Goal: Browse casually: Explore the website without a specific task or goal

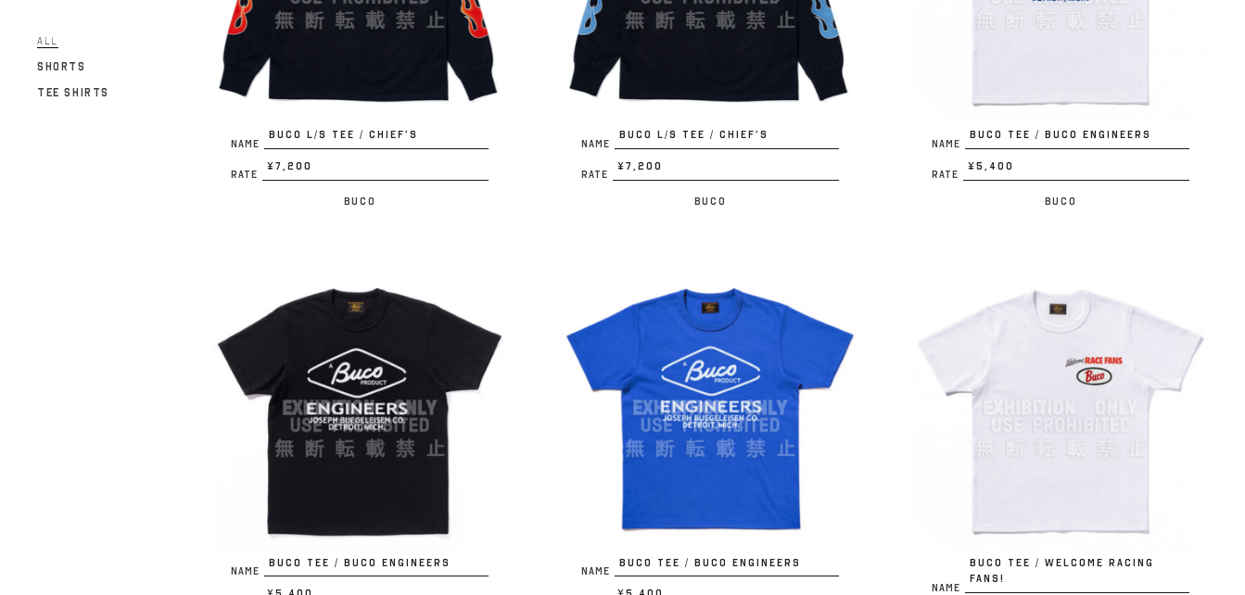
scroll to position [3578, 0]
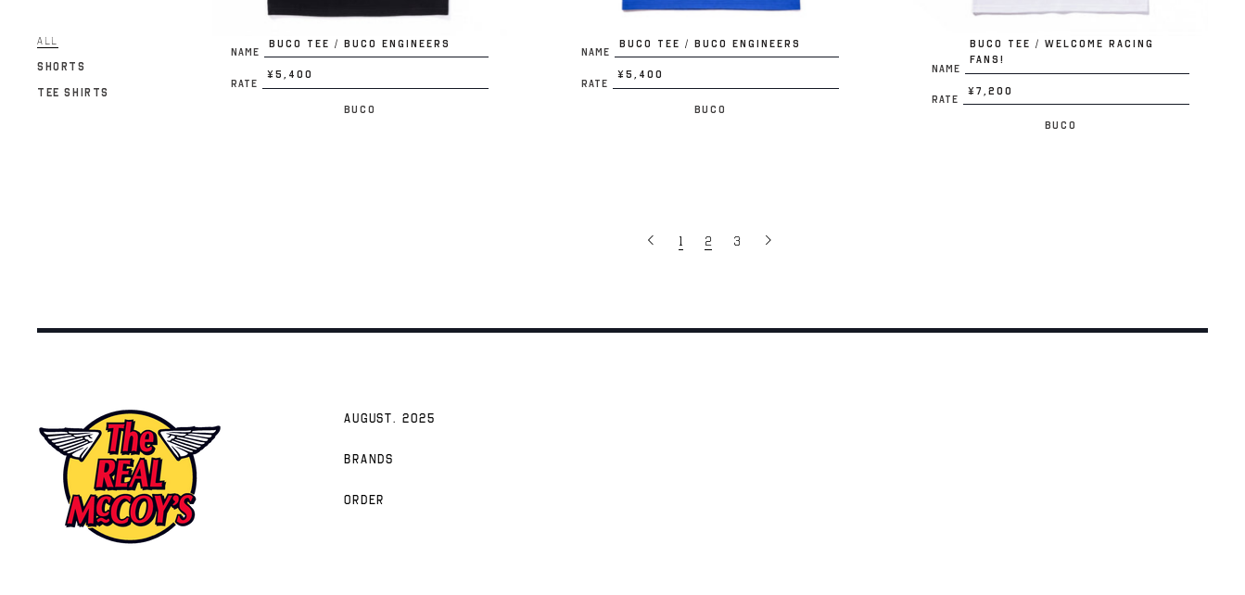
click at [681, 233] on span "1" at bounding box center [681, 242] width 5 height 18
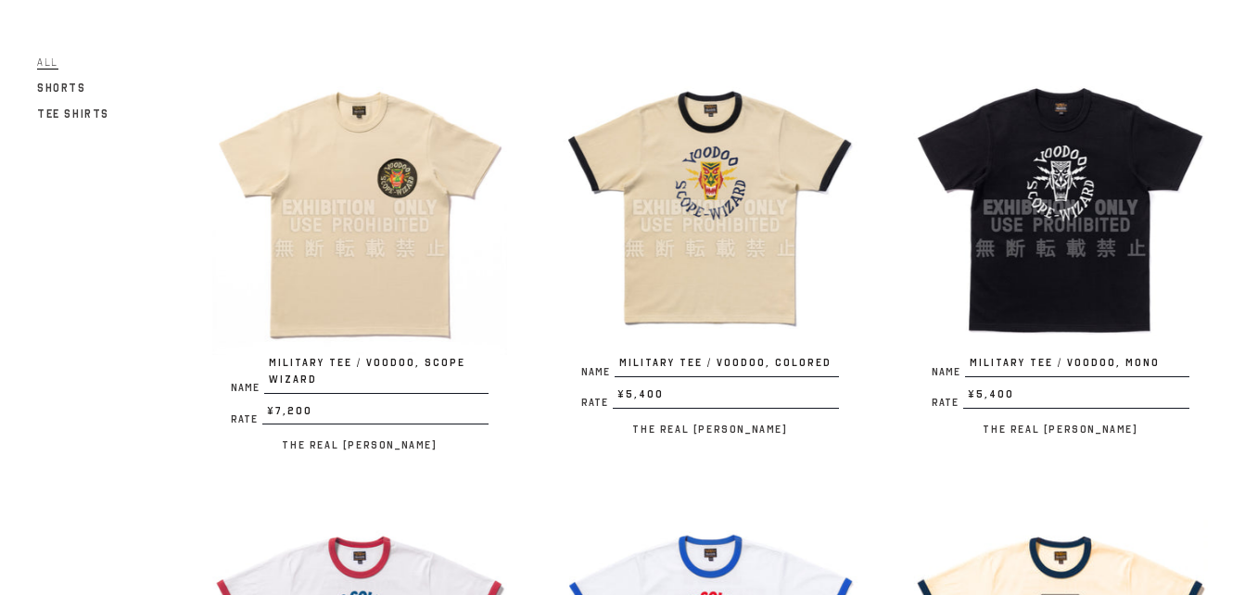
scroll to position [185, 0]
click at [368, 197] on img at bounding box center [359, 206] width 295 height 295
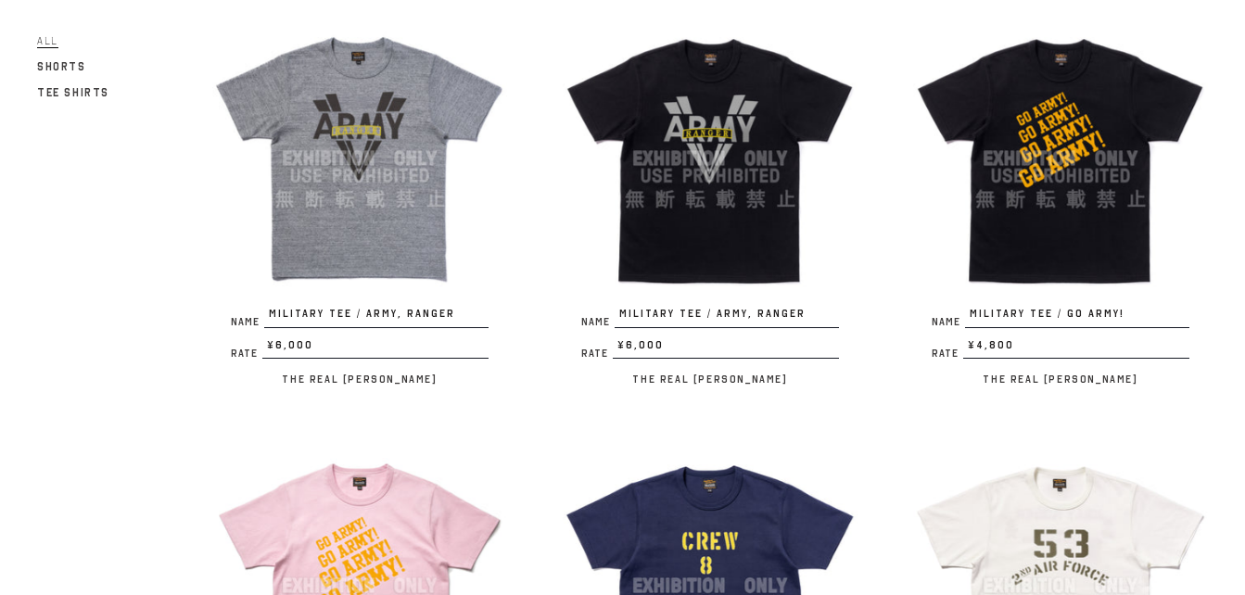
scroll to position [1112, 0]
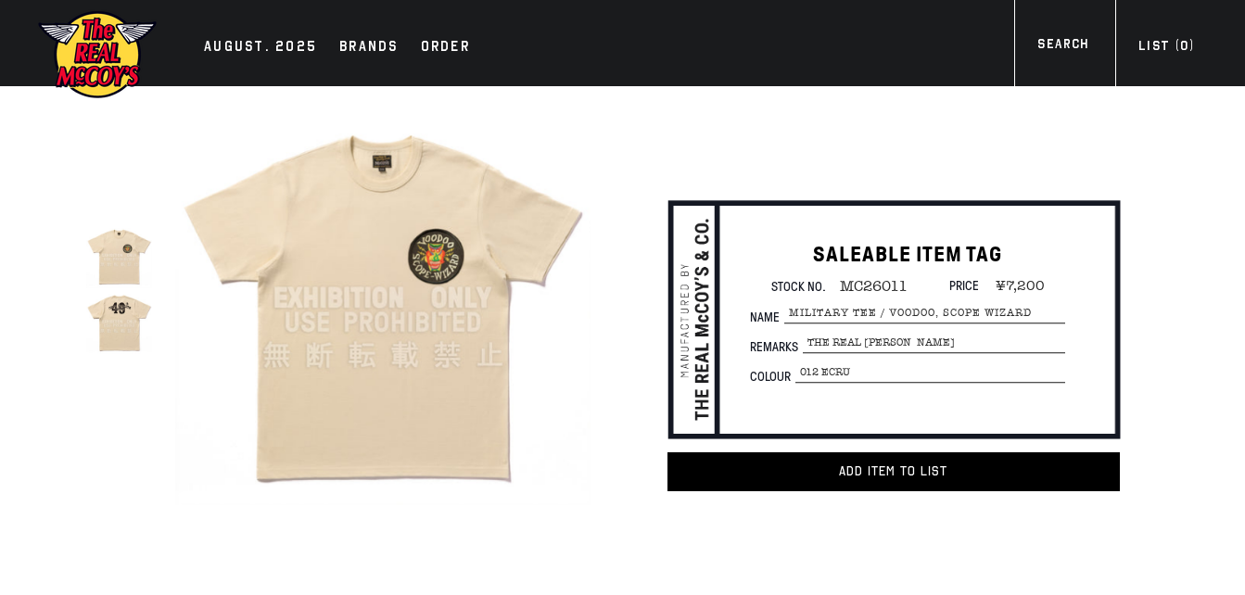
click at [434, 266] on img at bounding box center [382, 298] width 414 height 414
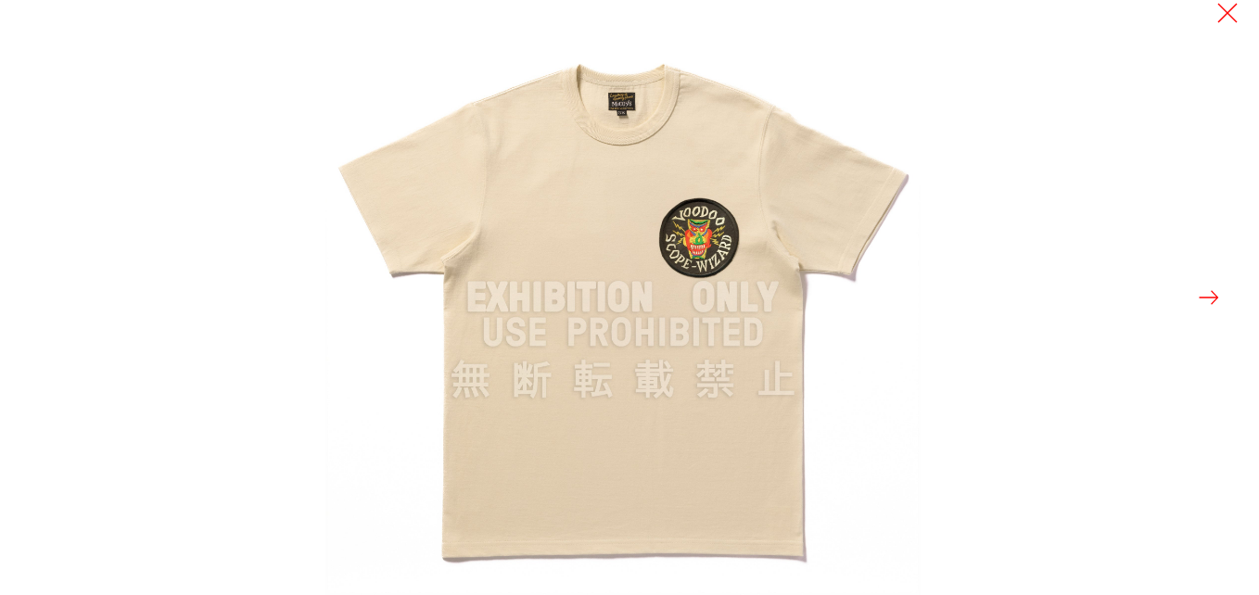
click at [1209, 290] on button at bounding box center [1209, 298] width 26 height 26
